Goal: Task Accomplishment & Management: Use online tool/utility

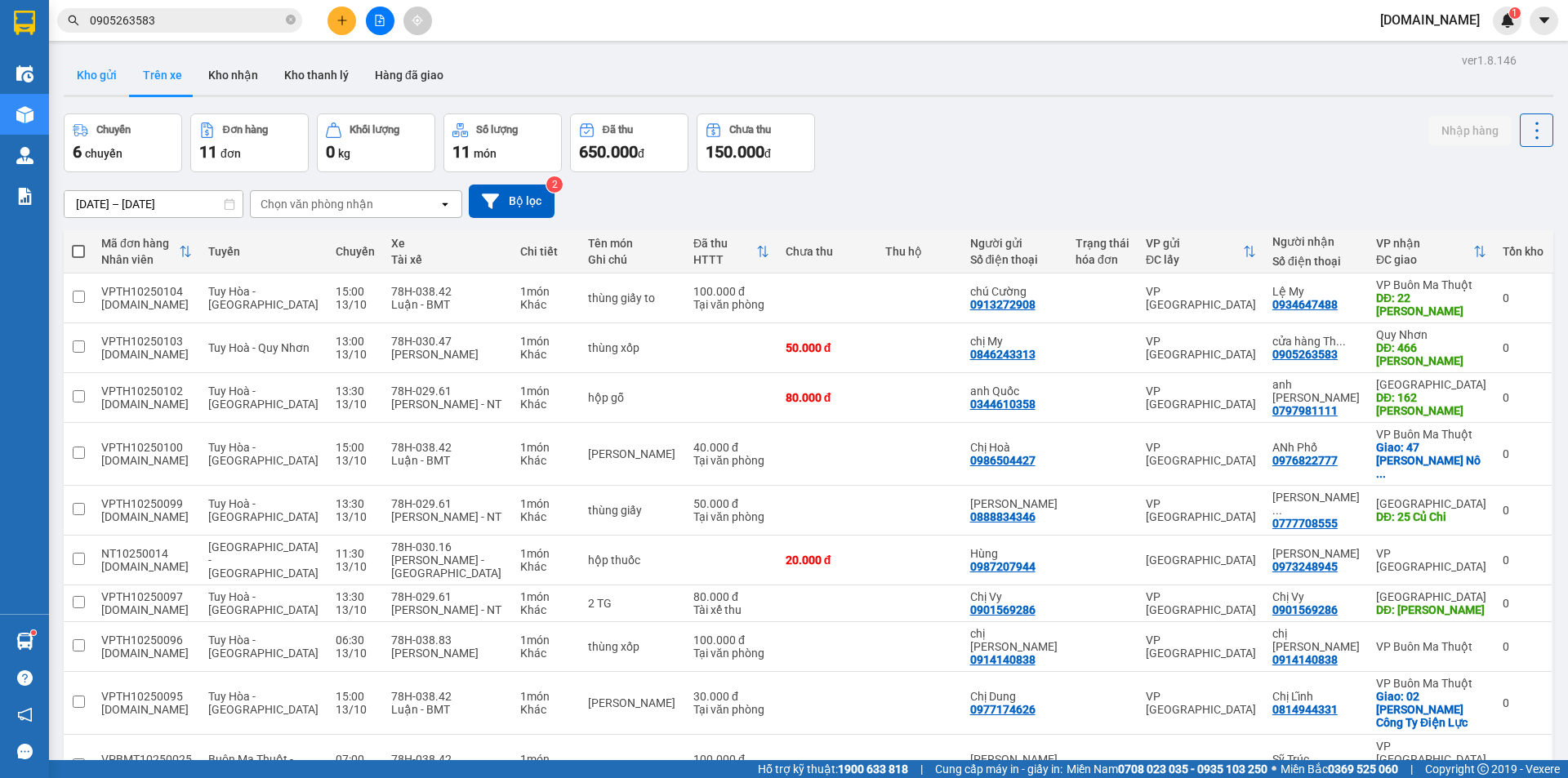
click at [109, 69] on button "Kho gửi" at bounding box center [97, 75] width 66 height 39
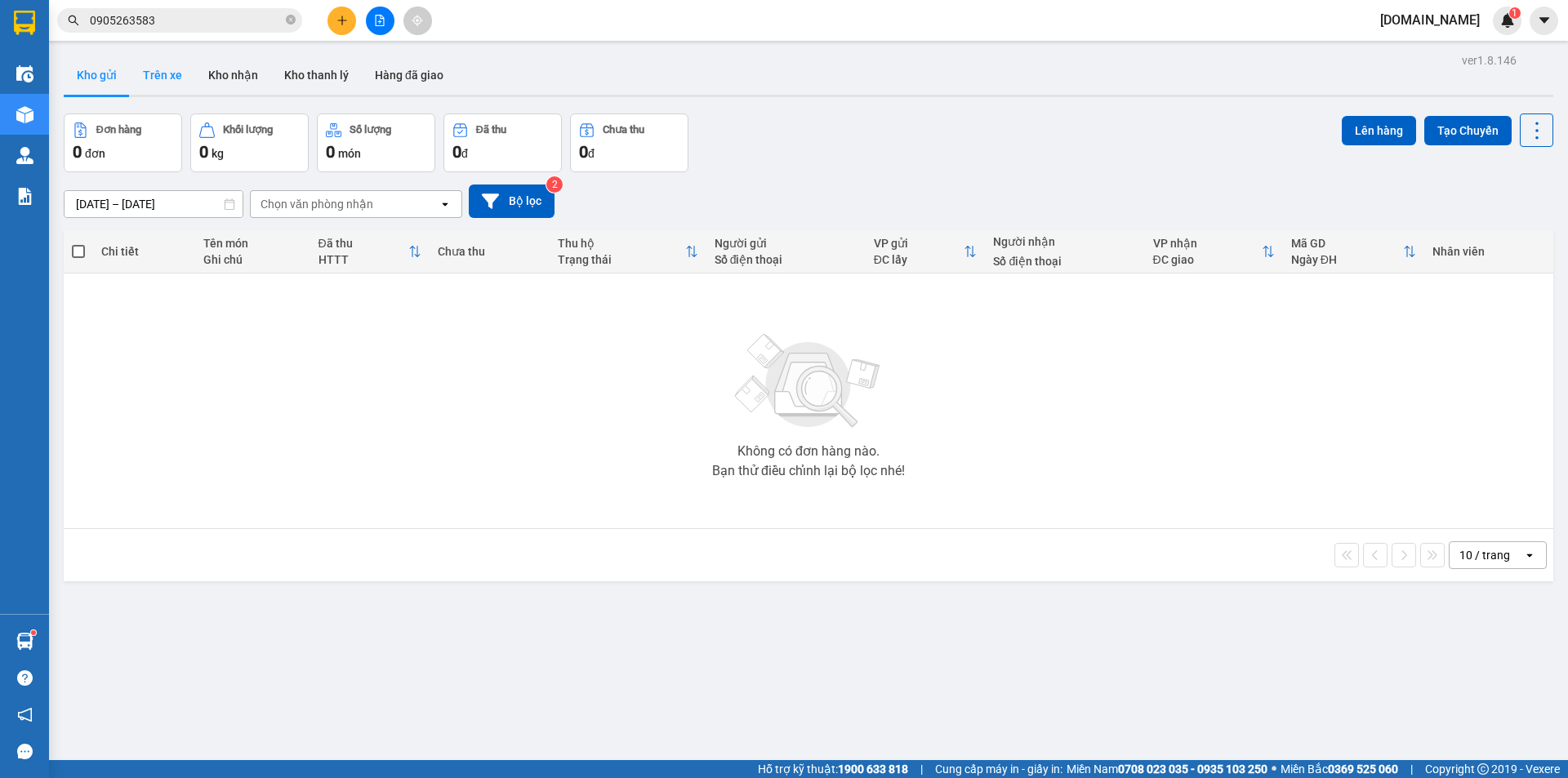
click at [175, 61] on button "Trên xe" at bounding box center [162, 75] width 65 height 39
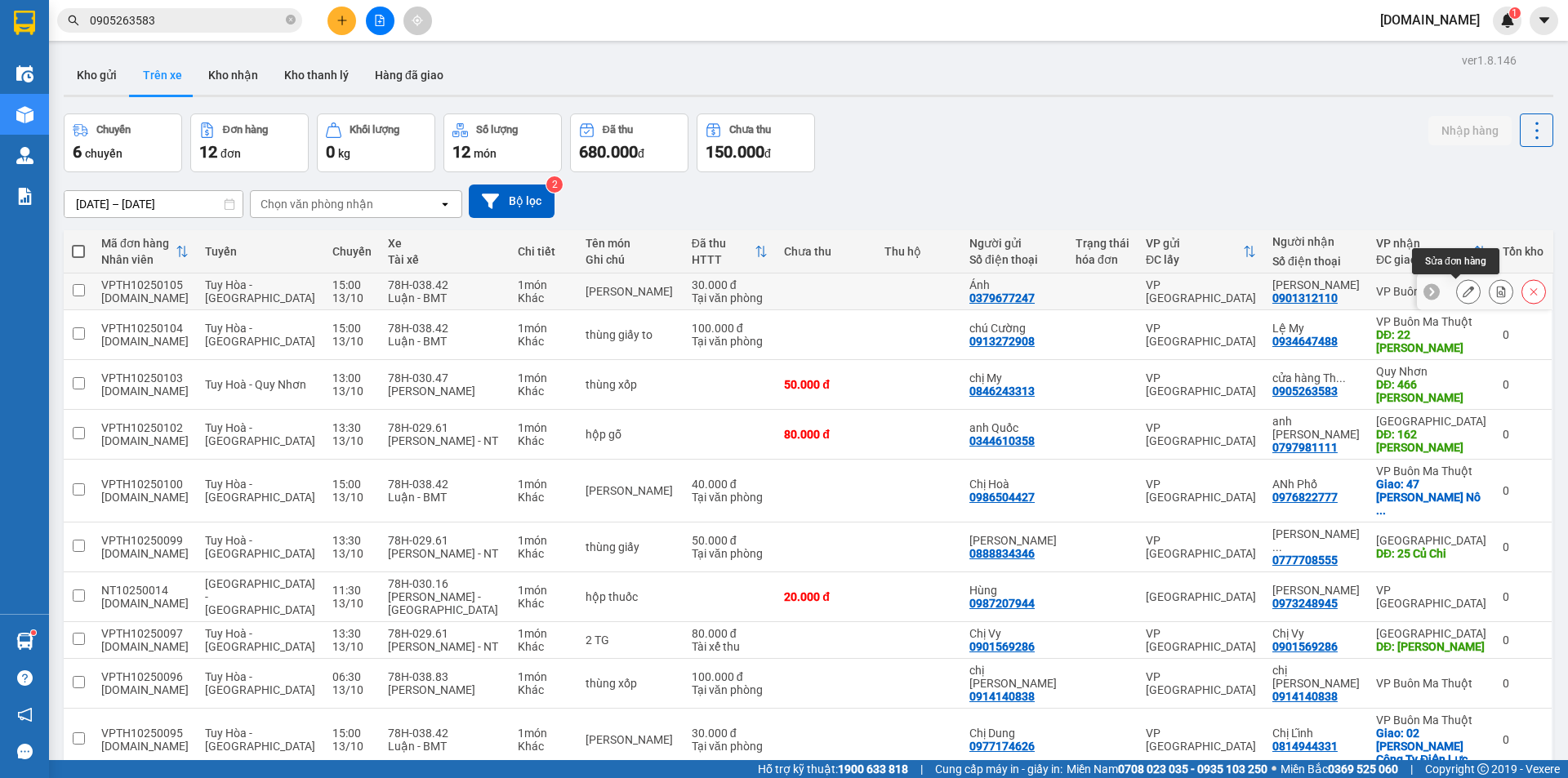
click at [1463, 294] on icon at bounding box center [1468, 291] width 11 height 11
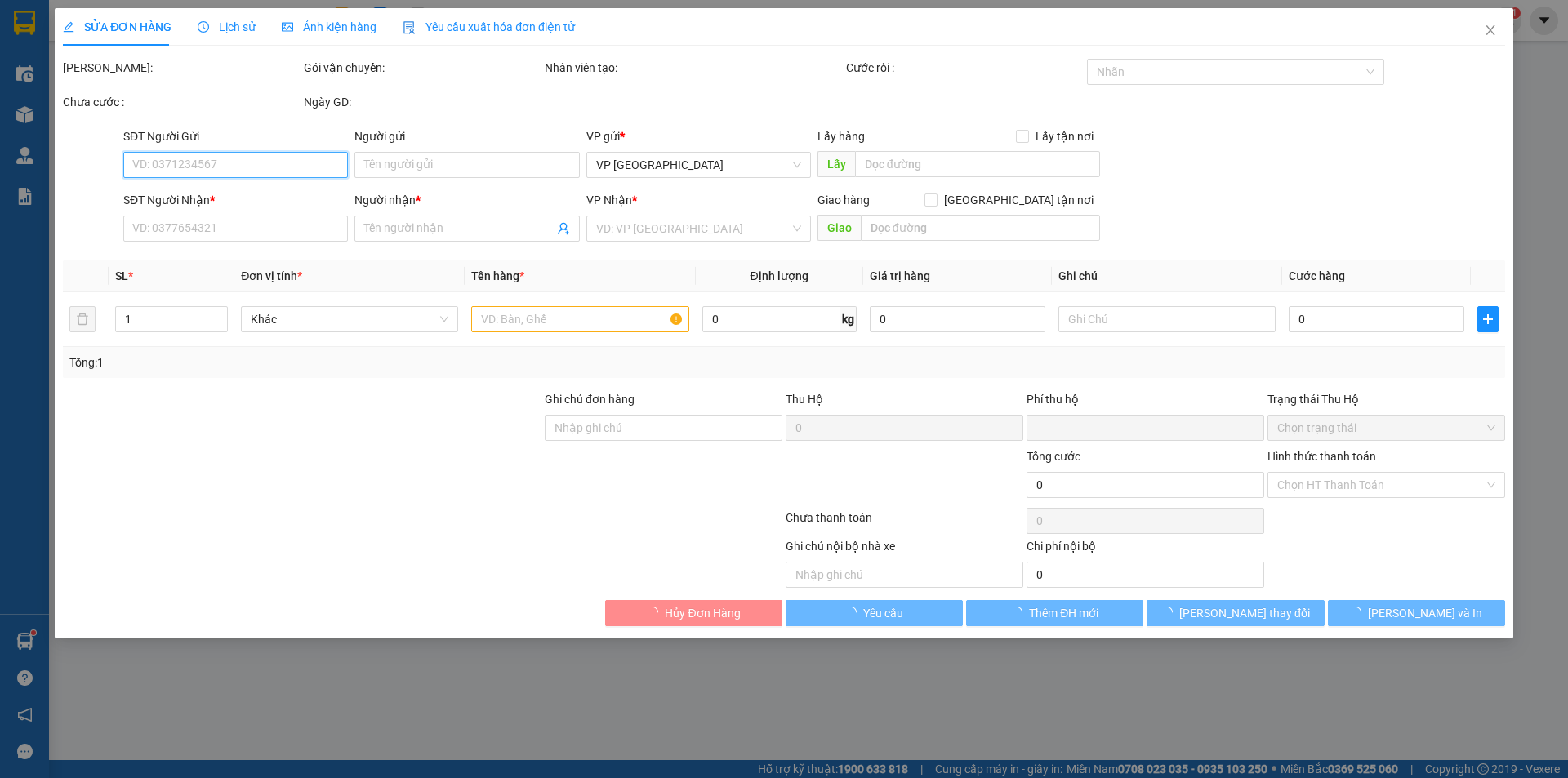
type input "0379677247"
type input "Ánh"
type input "0901312110"
type input "Anh Tín"
type input "0"
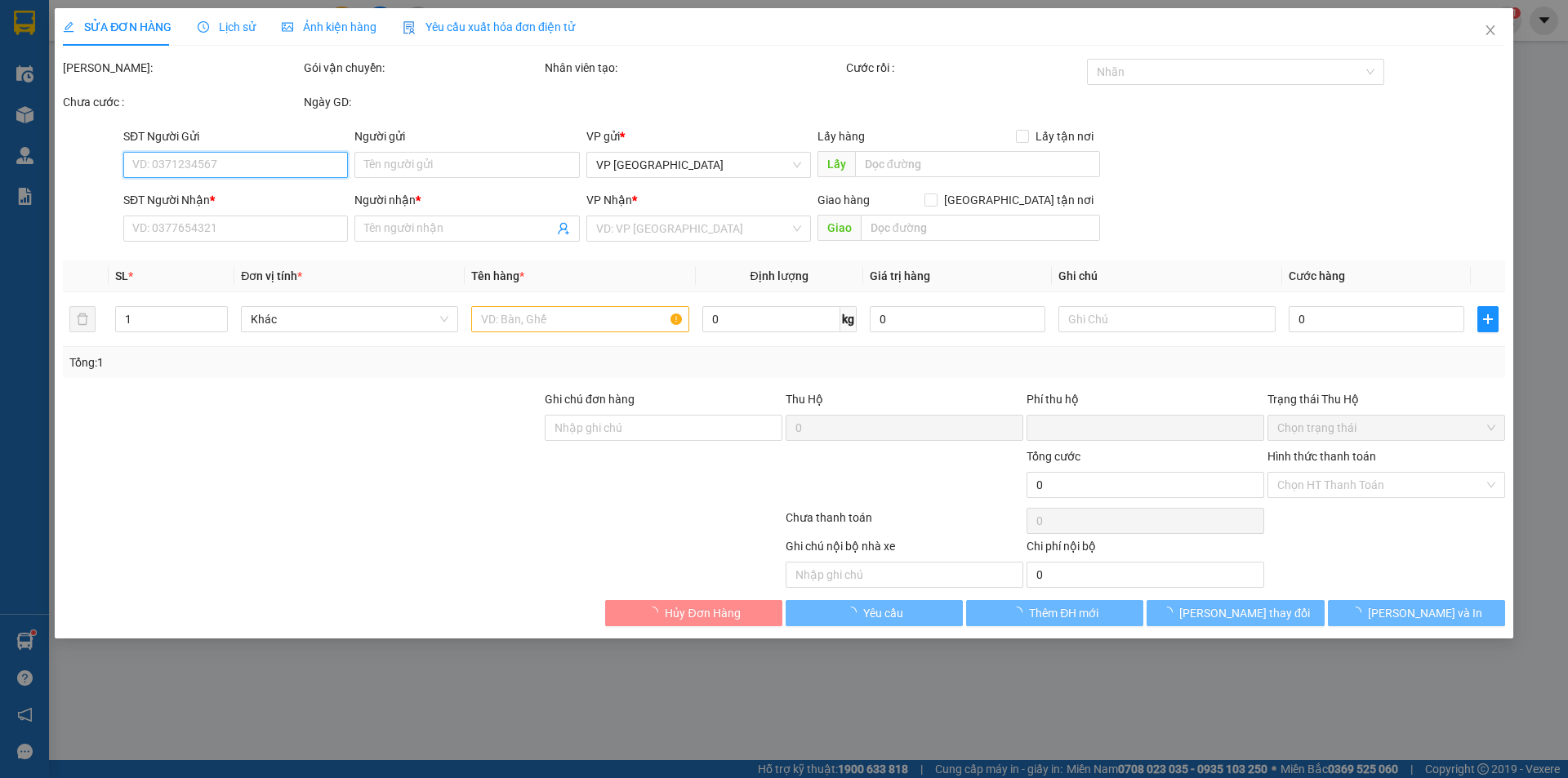
type input "30.000"
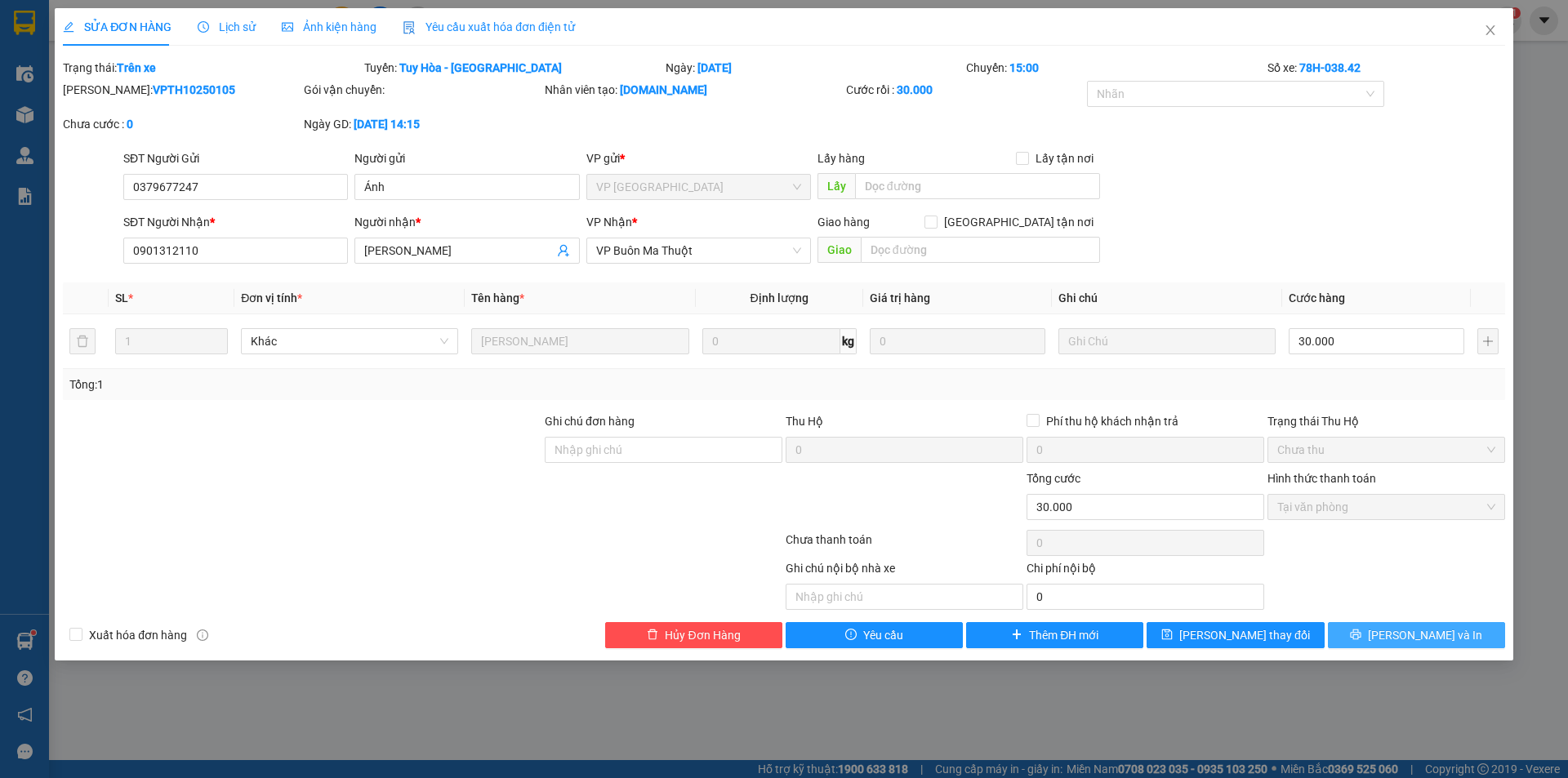
click at [1401, 635] on button "Lưu và In" at bounding box center [1416, 635] width 177 height 26
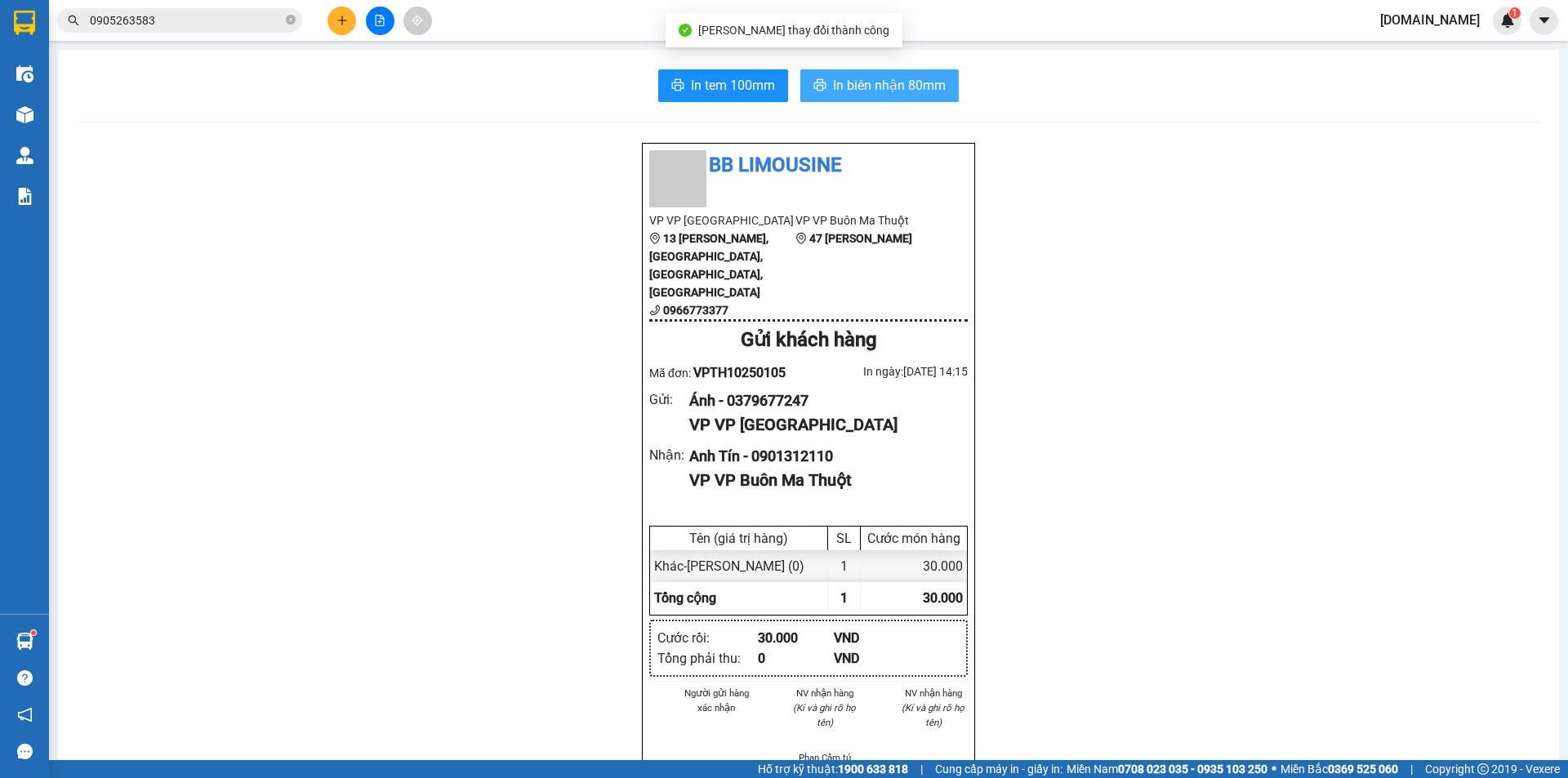
click at [936, 81] on span "In biên nhận 80mm" at bounding box center [890, 85] width 113 height 20
click at [833, 81] on span "In biên nhận 80mm" at bounding box center [890, 85] width 113 height 20
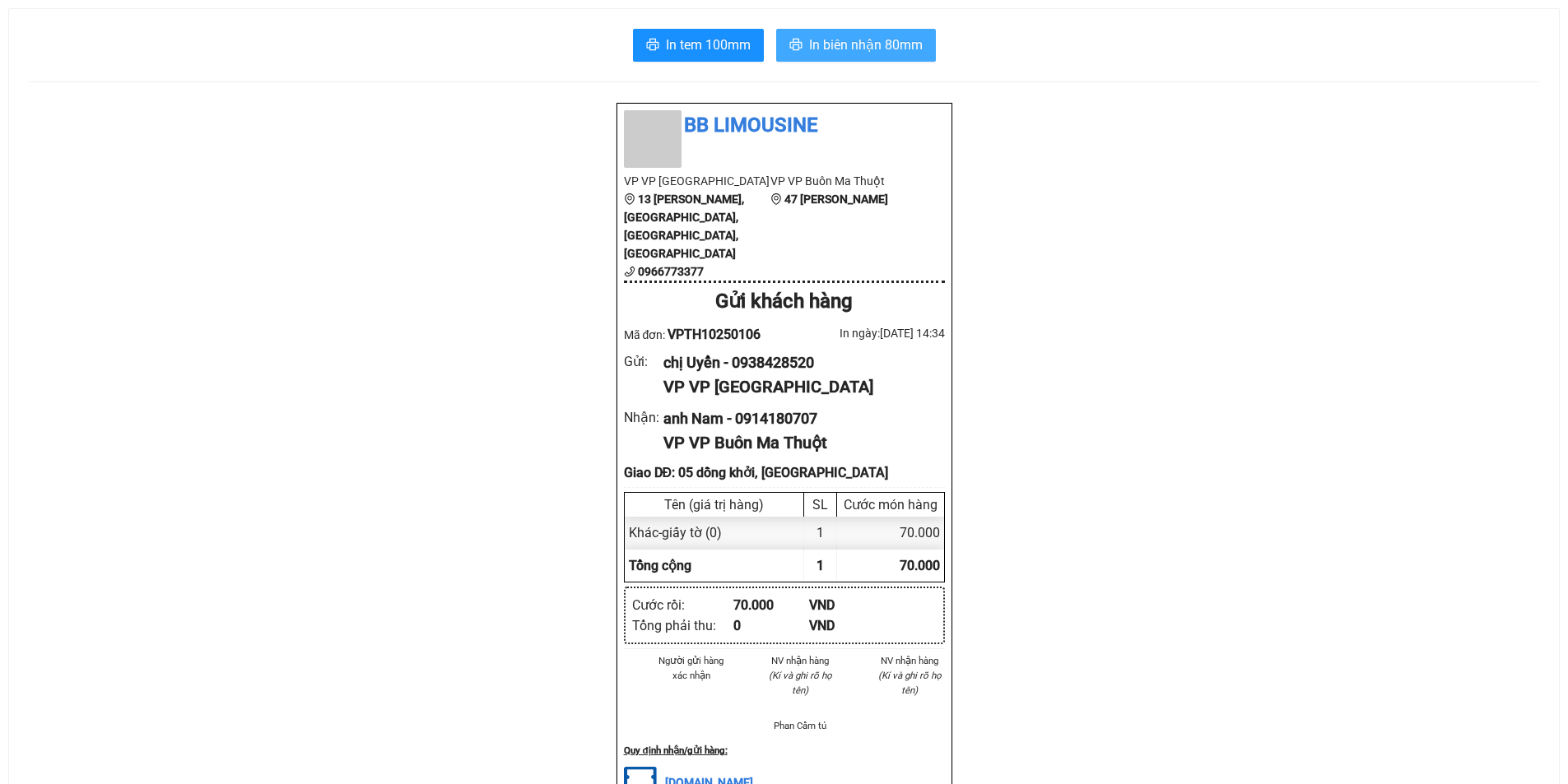
click at [901, 41] on span "In biên nhận 80mm" at bounding box center [865, 45] width 114 height 21
